Goal: Transaction & Acquisition: Book appointment/travel/reservation

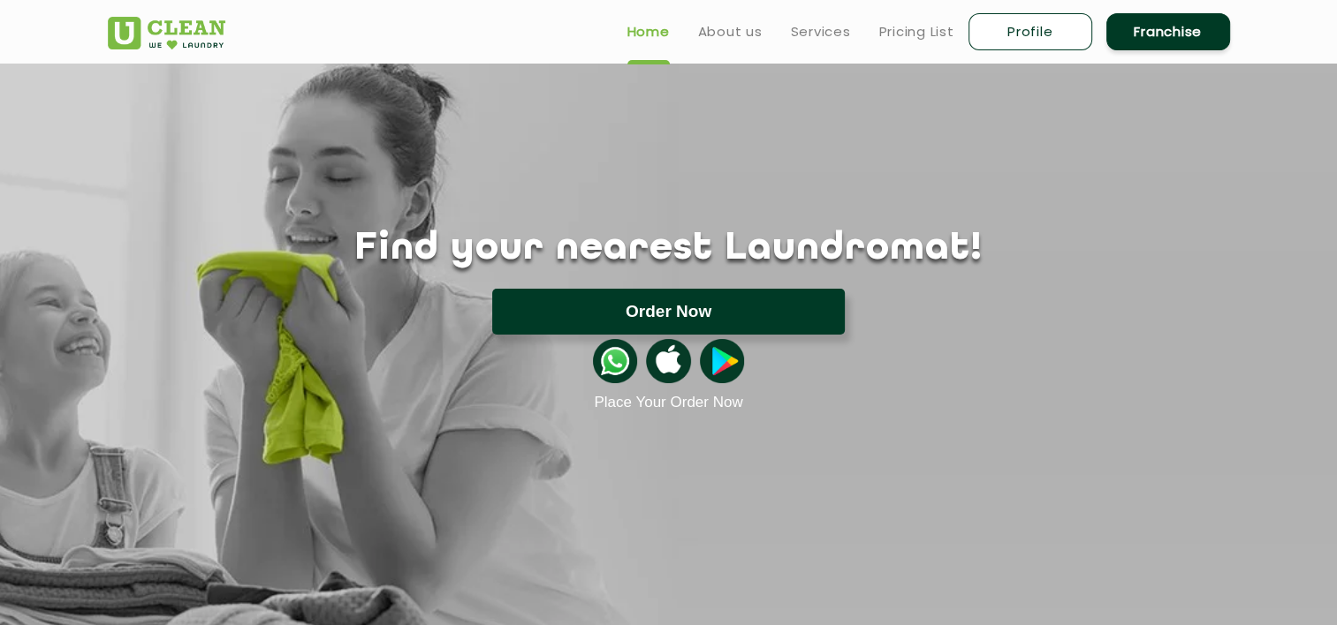
click at [666, 314] on button "Order Now" at bounding box center [668, 312] width 352 height 46
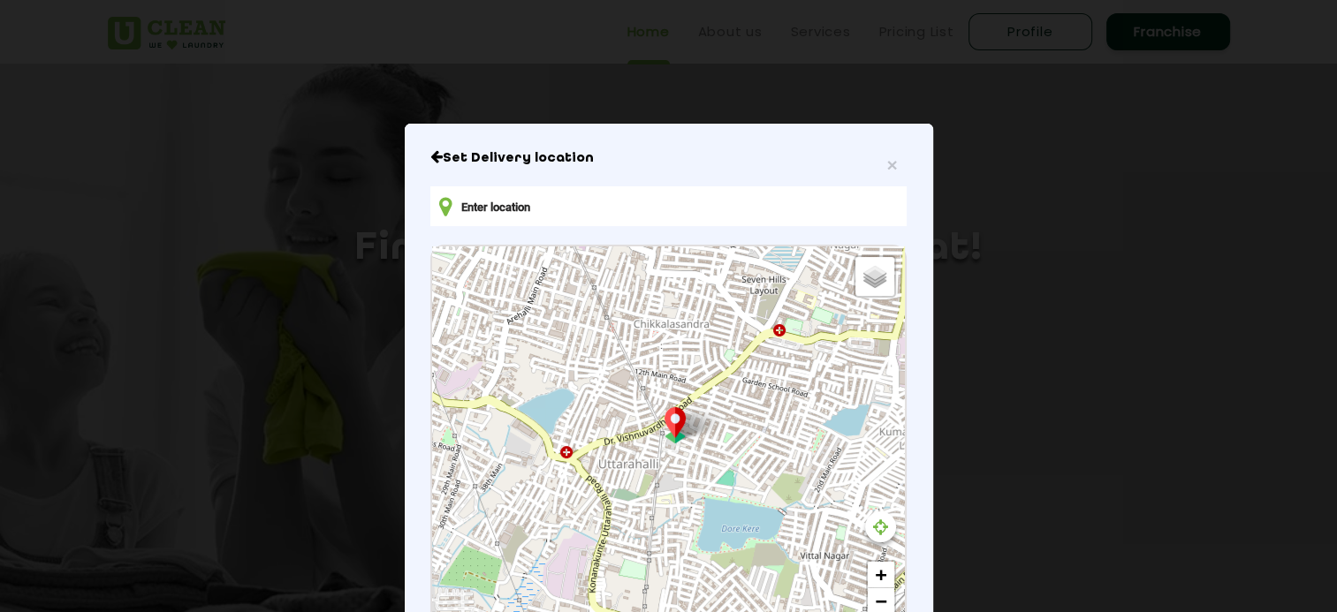
click at [490, 221] on input "text" at bounding box center [667, 206] width 475 height 40
type input "The Infiniti, [STREET_ADDRESS]"
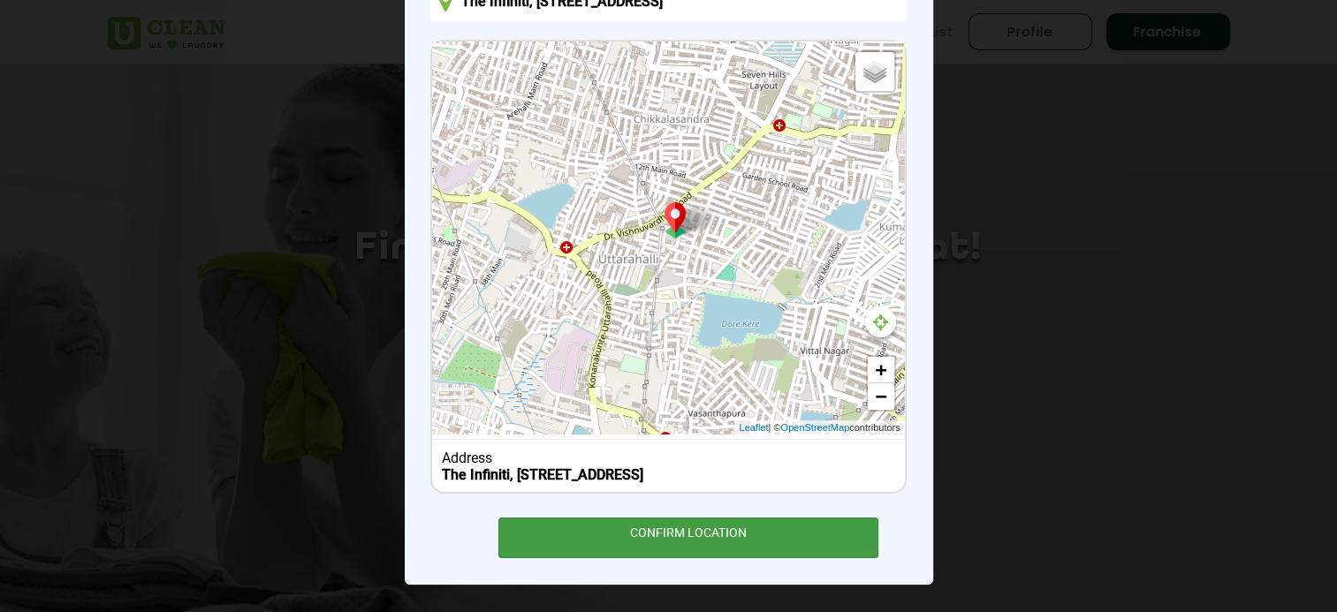
click at [698, 534] on div "CONFIRM LOCATION" at bounding box center [688, 538] width 381 height 40
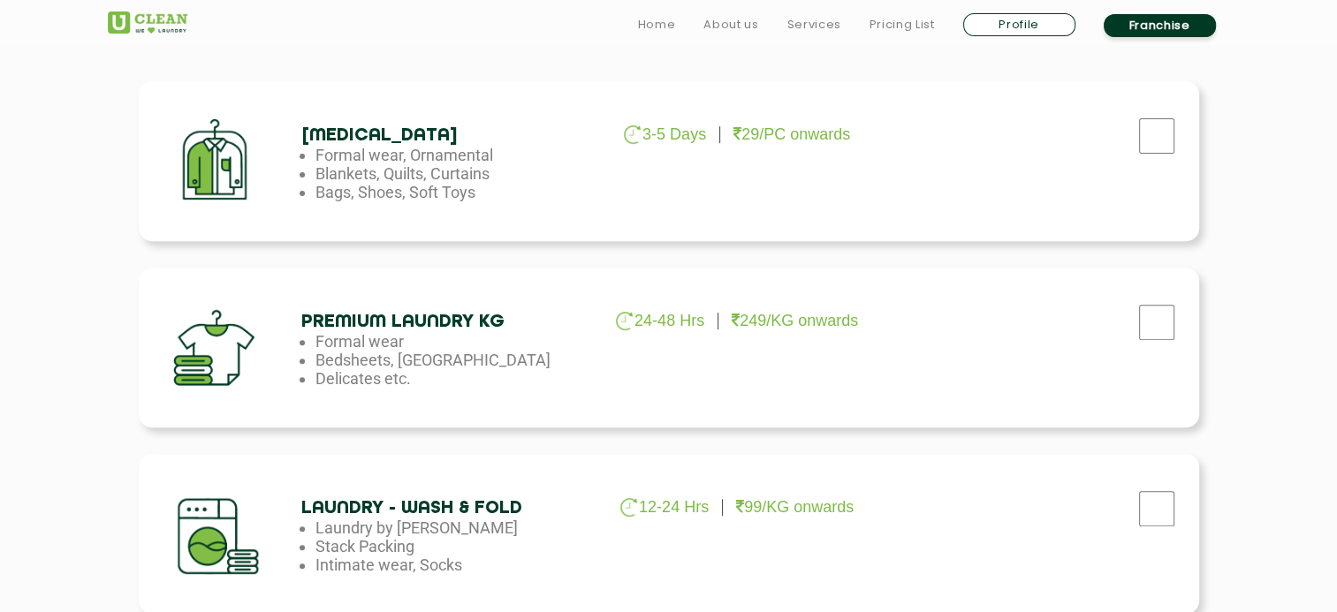
scroll to position [659, 0]
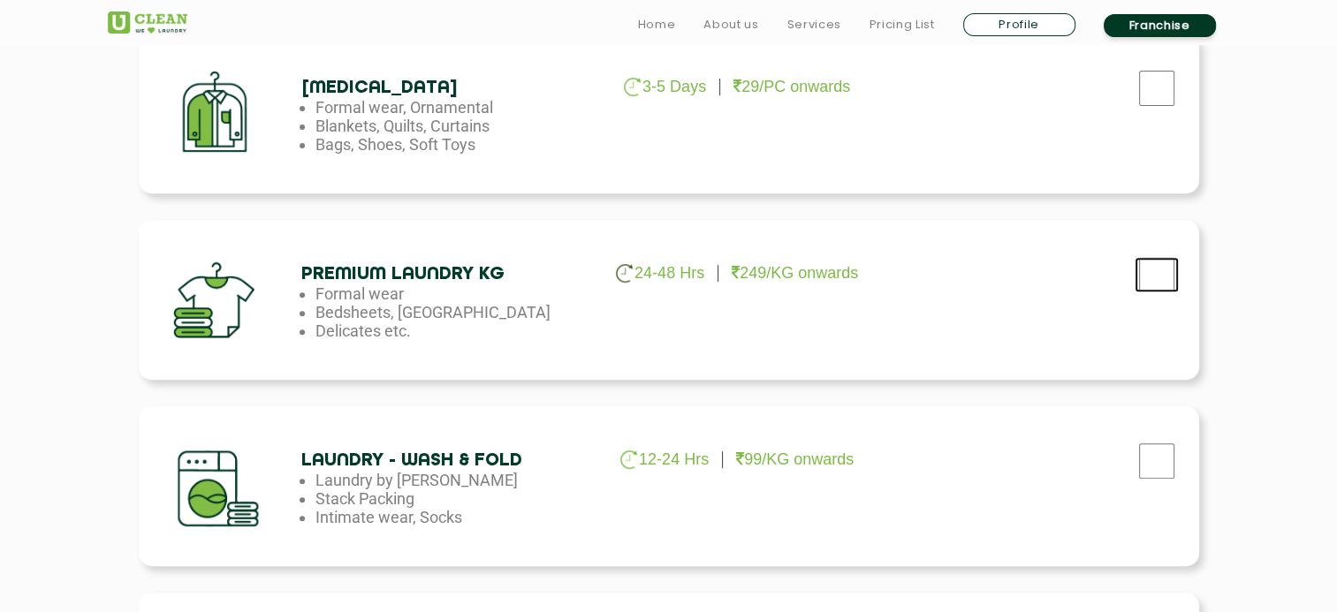
click at [1159, 276] on input "checkbox" at bounding box center [1156, 274] width 44 height 35
checkbox input "true"
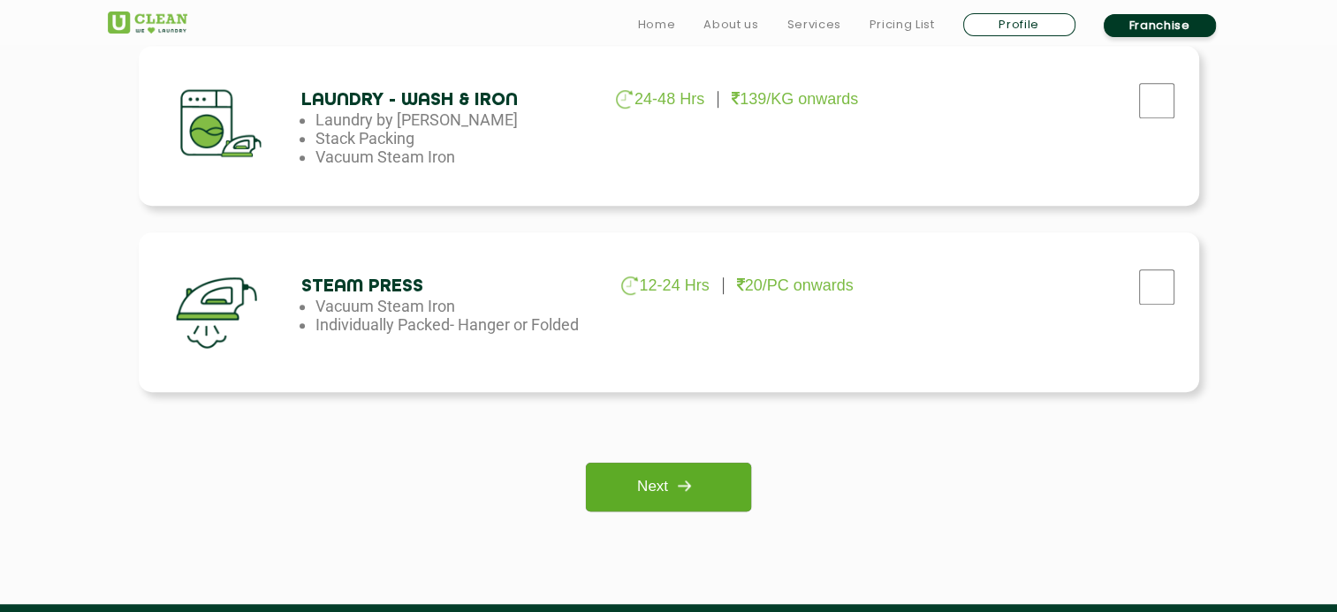
click at [664, 494] on link "Next" at bounding box center [668, 487] width 165 height 49
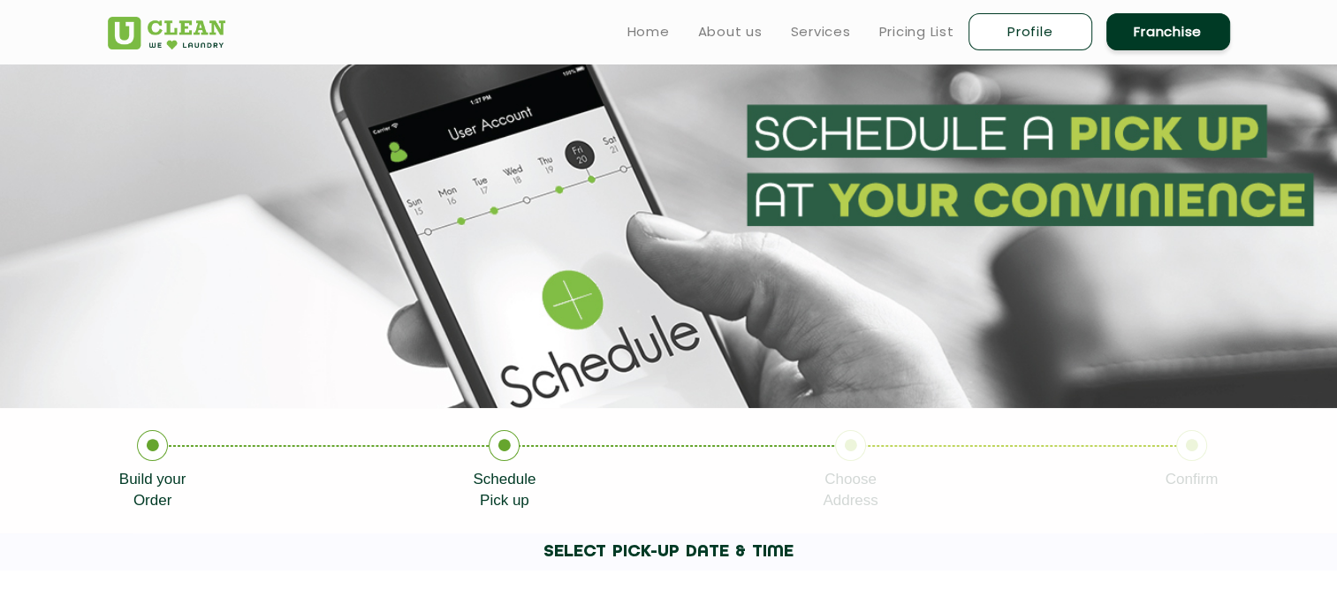
scroll to position [547, 0]
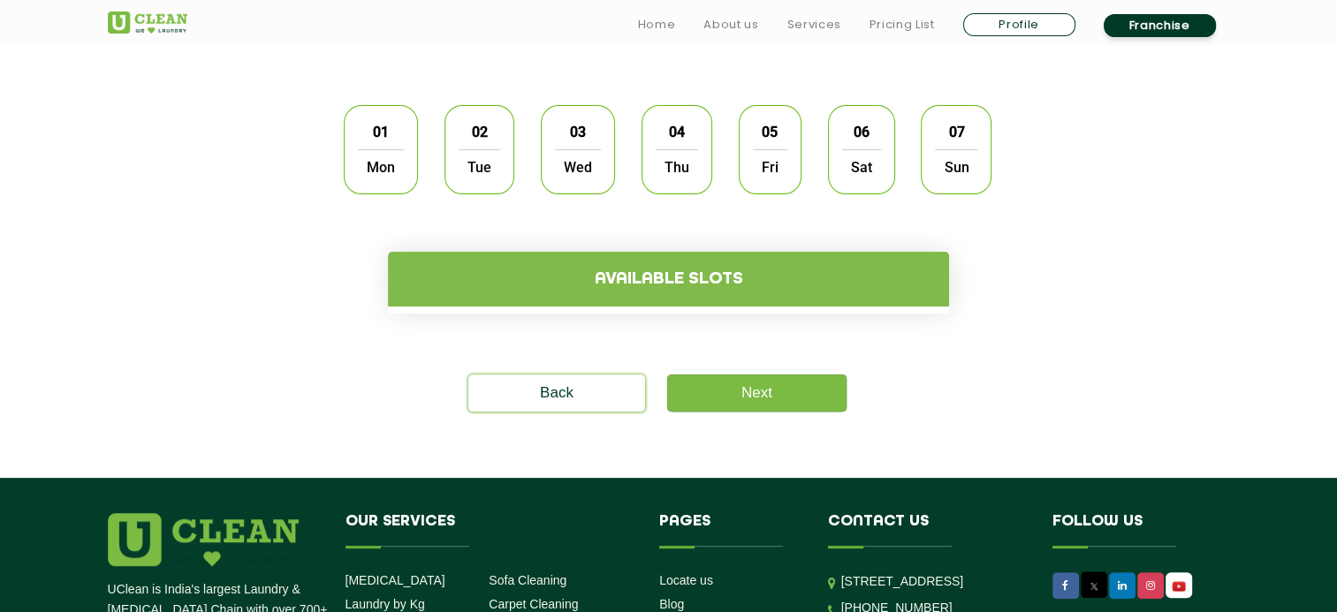
click at [397, 157] on span "Mon" at bounding box center [381, 166] width 46 height 35
click at [644, 283] on h4 "Available slots" at bounding box center [668, 279] width 561 height 55
click at [643, 285] on h4 "Available slots" at bounding box center [668, 279] width 561 height 55
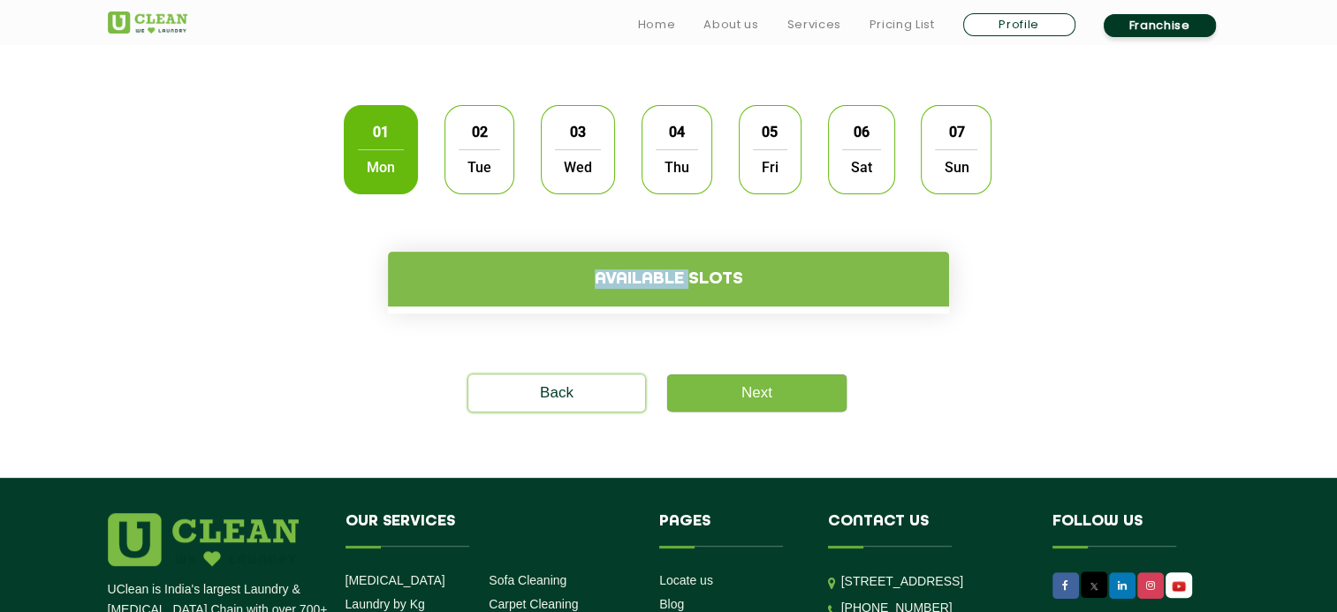
click at [643, 285] on h4 "Available slots" at bounding box center [668, 279] width 561 height 55
click at [479, 149] on span "Tue" at bounding box center [479, 166] width 42 height 35
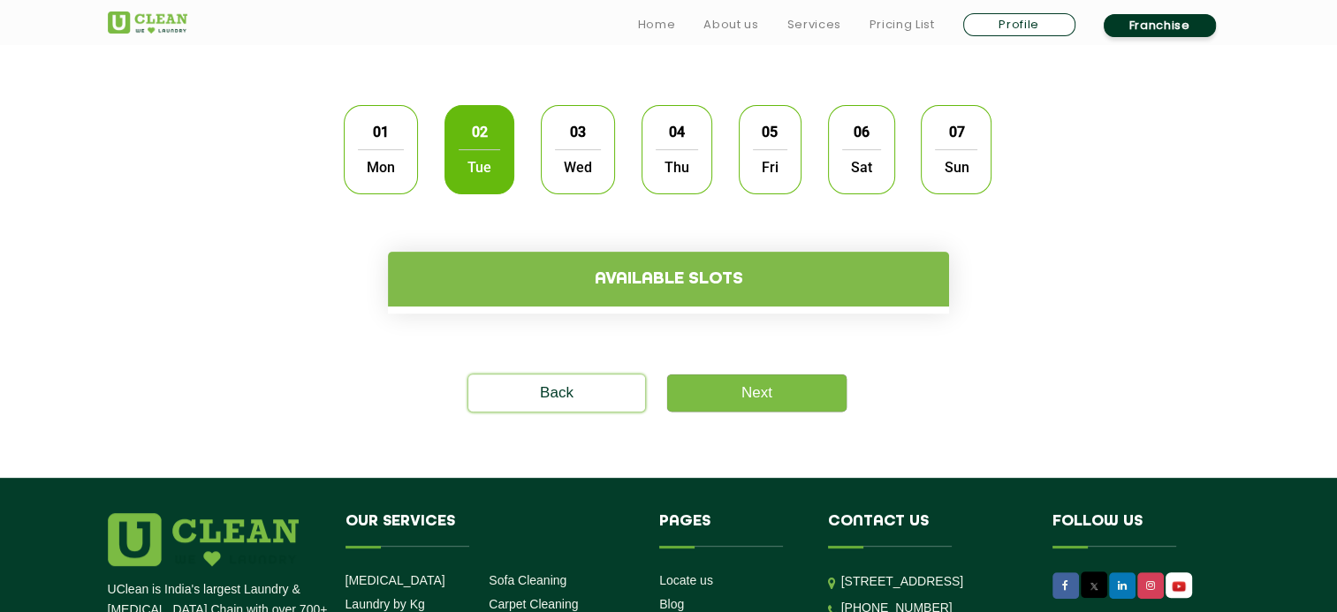
click at [644, 274] on h4 "Available slots" at bounding box center [668, 279] width 561 height 55
click at [572, 155] on span "Wed" at bounding box center [578, 166] width 46 height 35
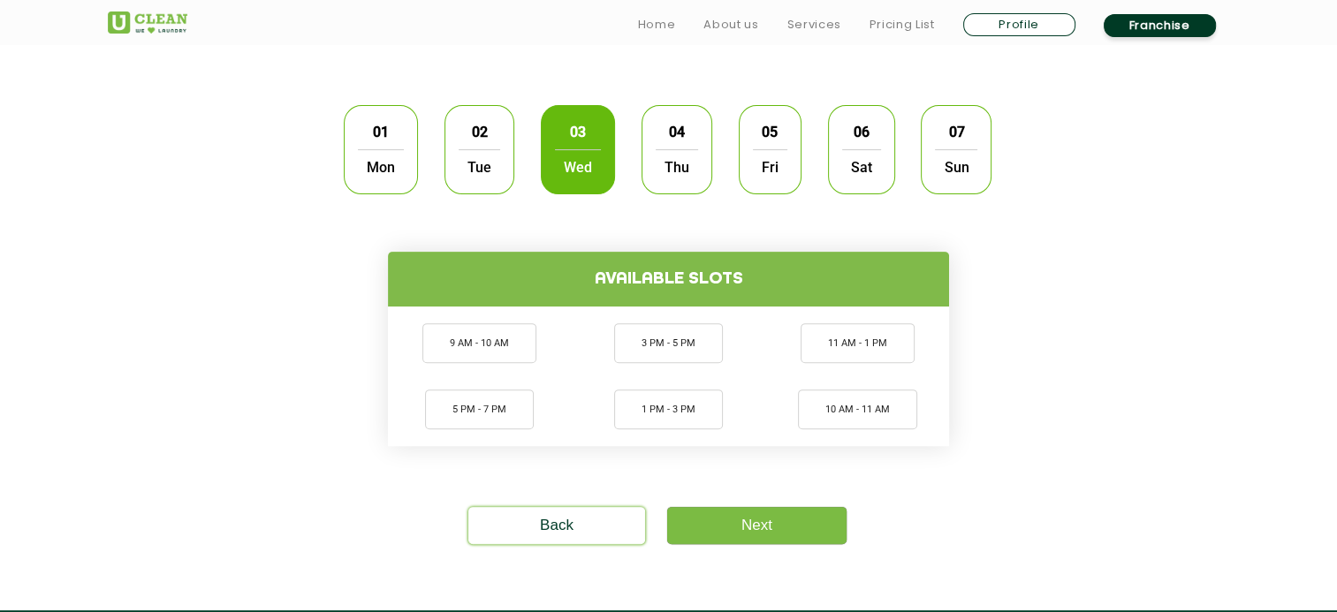
click at [666, 152] on span "Thu" at bounding box center [676, 166] width 42 height 35
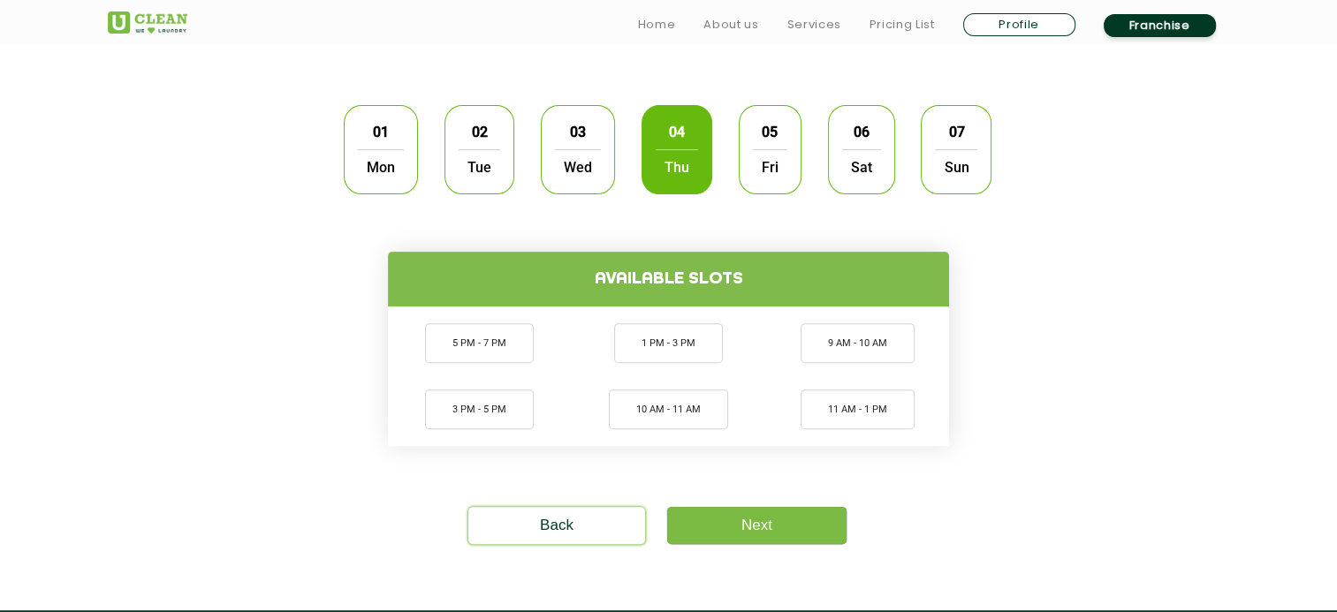
click at [376, 170] on span "Mon" at bounding box center [381, 166] width 46 height 35
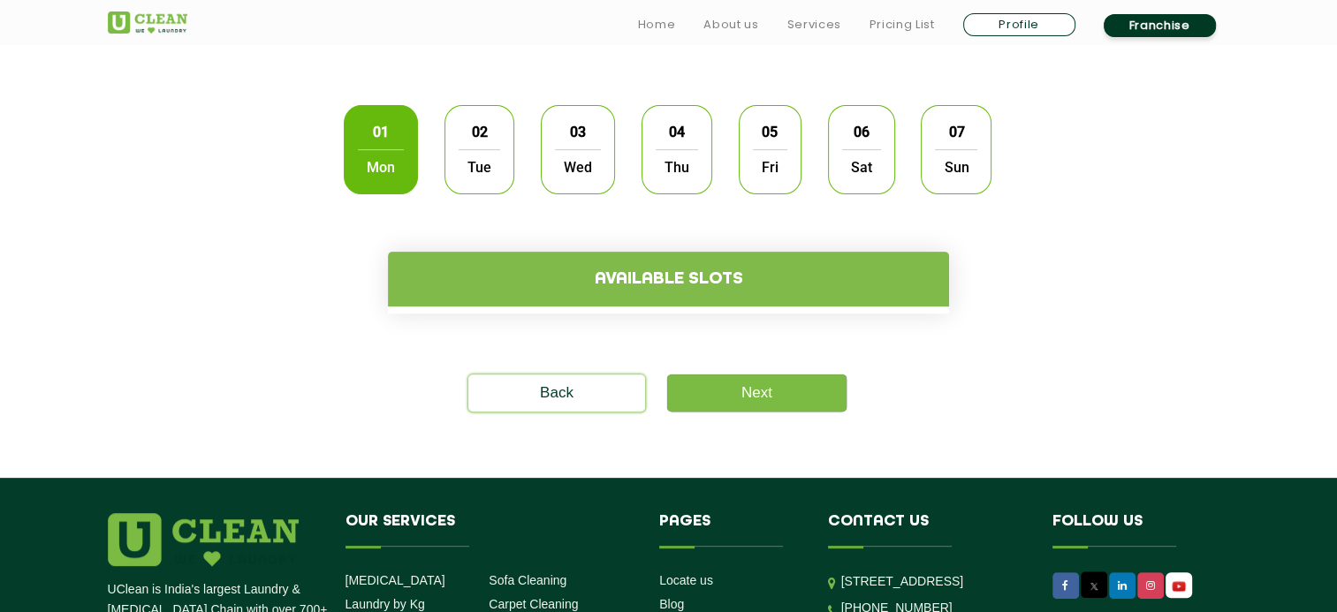
click at [582, 163] on span "Wed" at bounding box center [578, 166] width 46 height 35
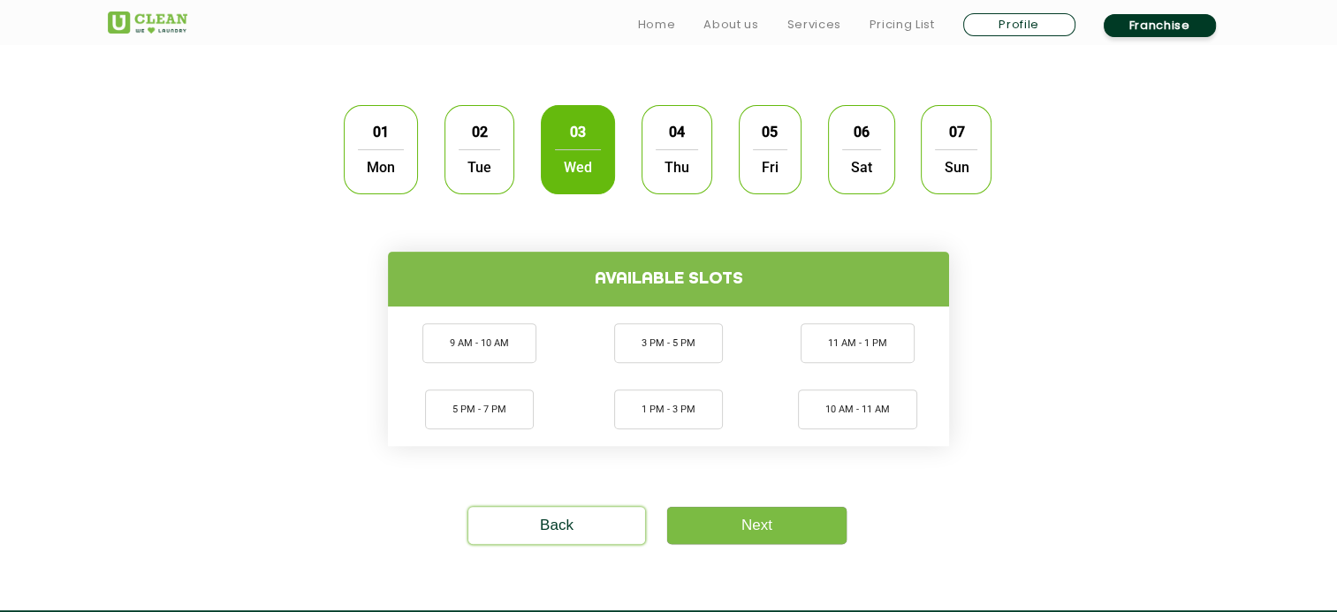
click at [686, 166] on span "Thu" at bounding box center [676, 166] width 42 height 35
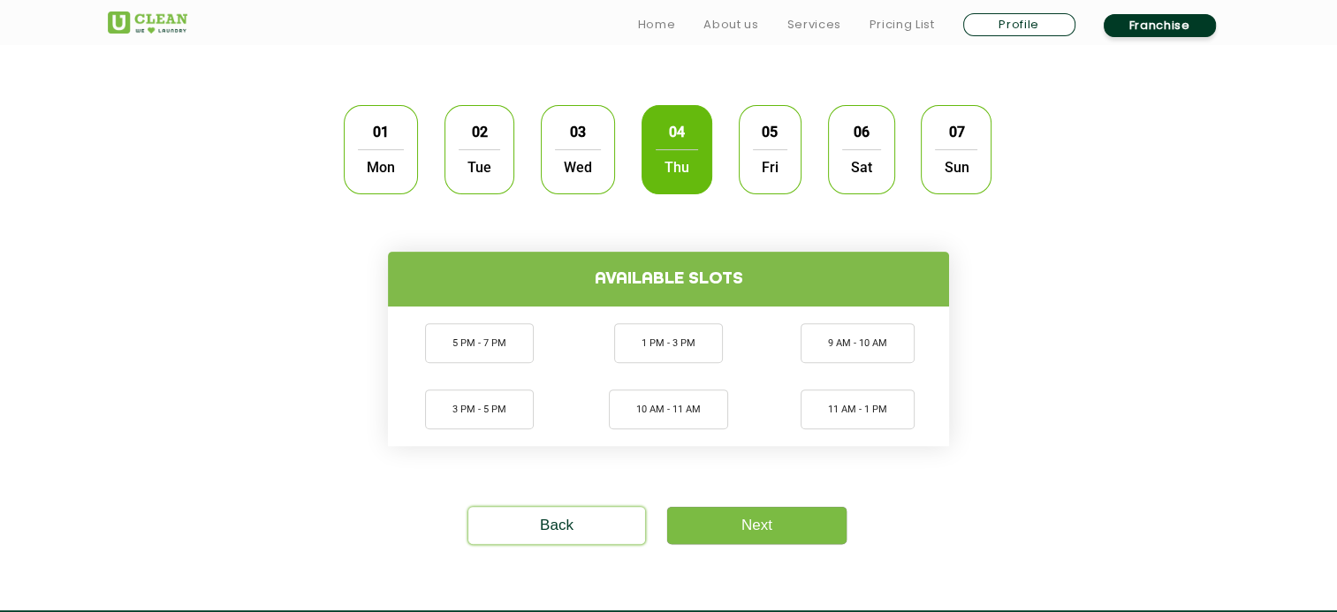
click at [769, 159] on span "Fri" at bounding box center [770, 166] width 34 height 35
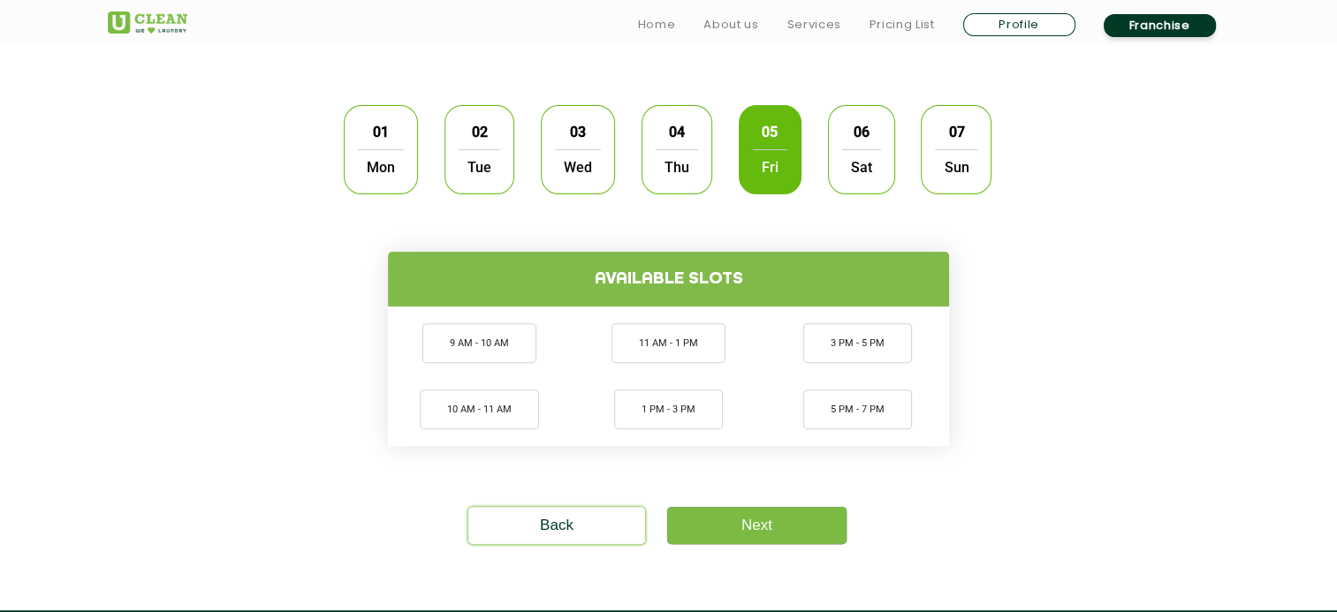
click at [845, 158] on span "Sat" at bounding box center [861, 166] width 39 height 35
